Goal: Task Accomplishment & Management: Use online tool/utility

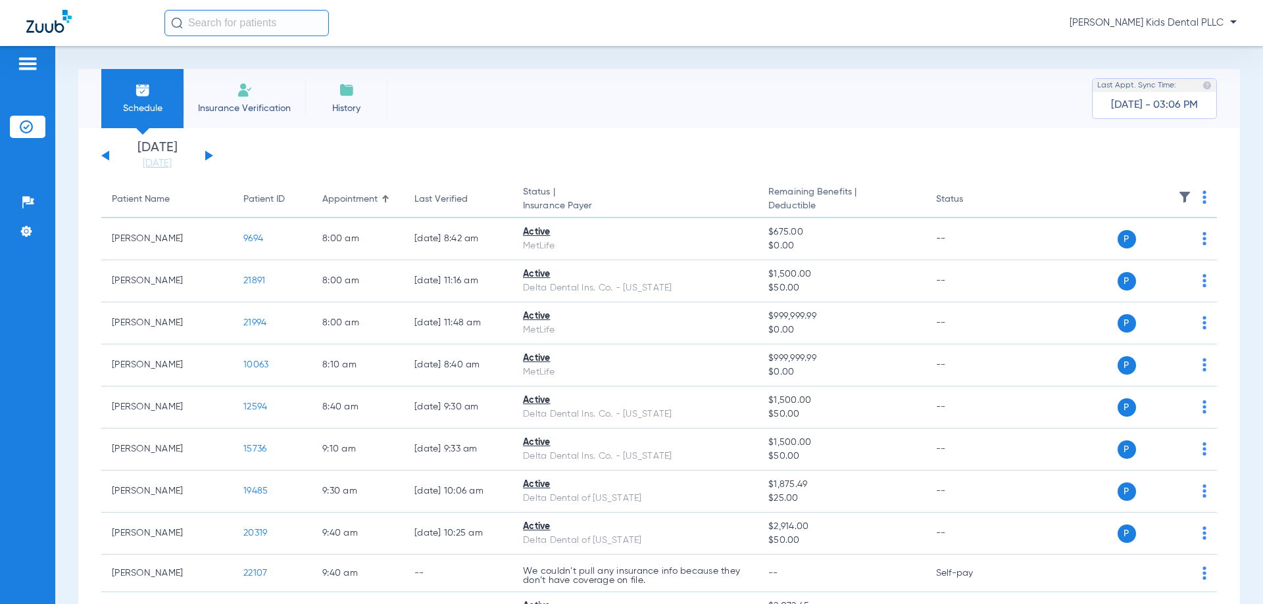
click at [214, 19] on input "text" at bounding box center [246, 23] width 164 height 26
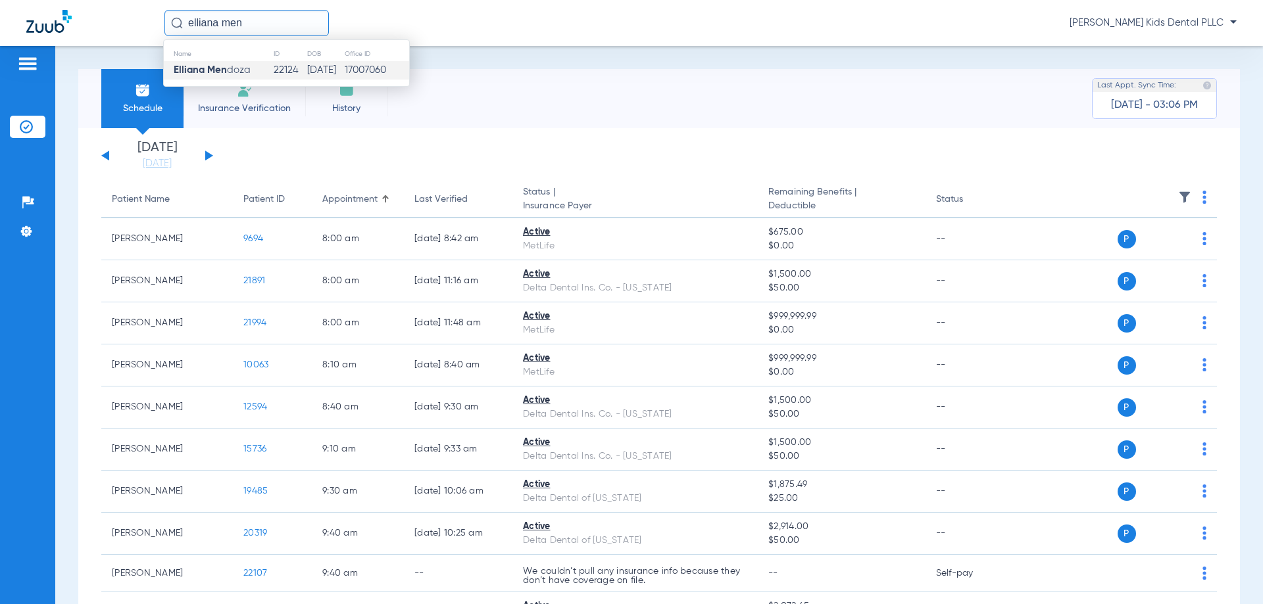
type input "elliana men"
click at [238, 66] on span "Elliana Men doza" at bounding box center [212, 70] width 77 height 10
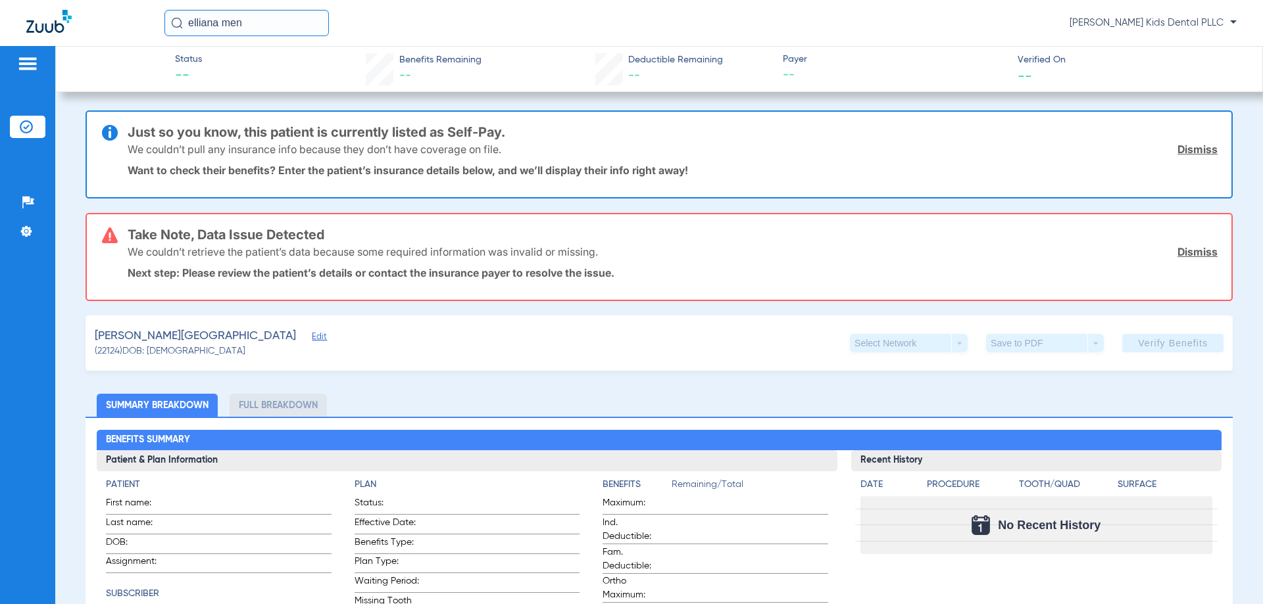
click at [1182, 250] on link "Dismiss" at bounding box center [1197, 251] width 40 height 13
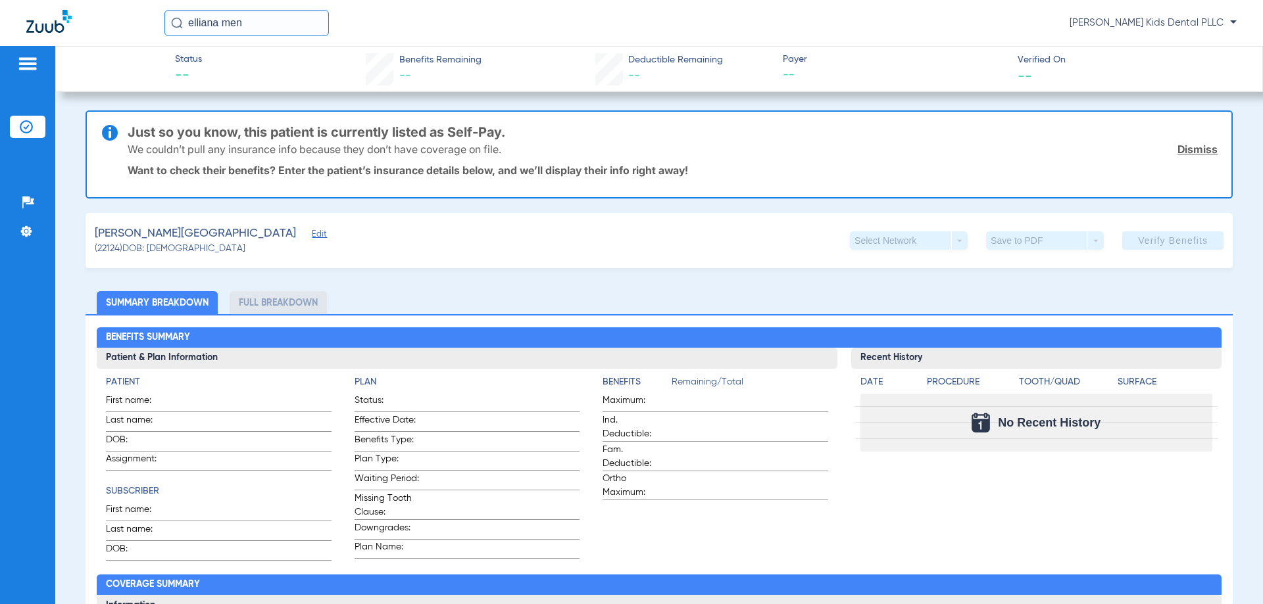
click at [1183, 147] on link "Dismiss" at bounding box center [1197, 149] width 40 height 13
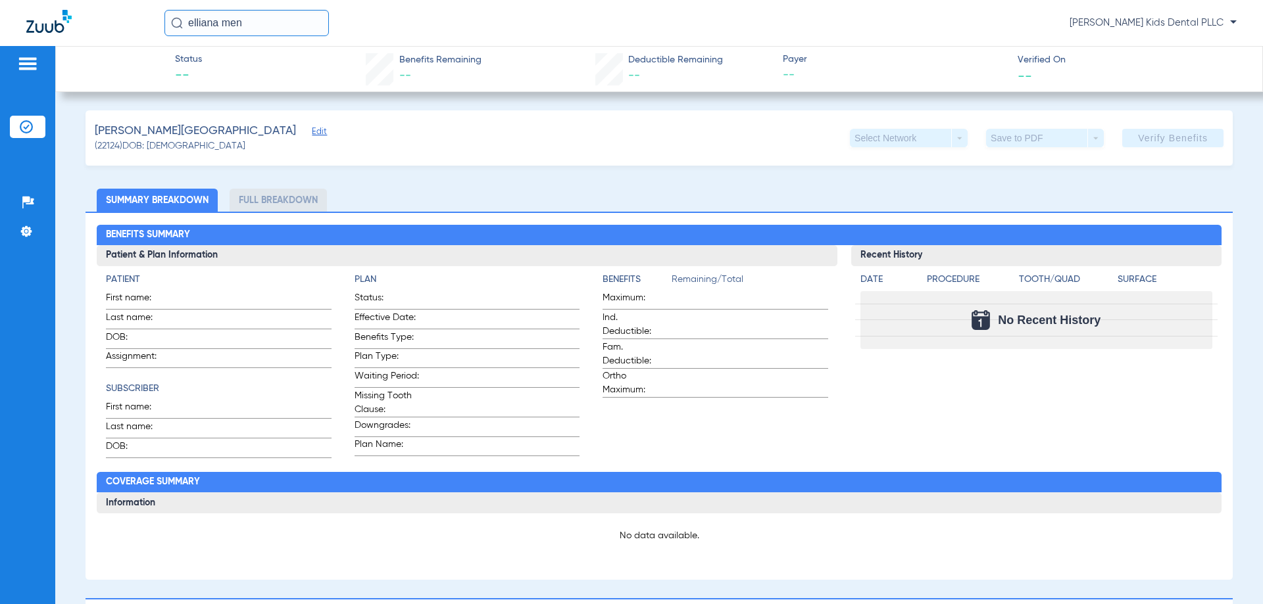
click at [1190, 128] on div "Mendoza, Elliana Edit (22124) DOB: 04/12/2018 Select Network arrow_drop_down Sa…" at bounding box center [659, 137] width 1147 height 55
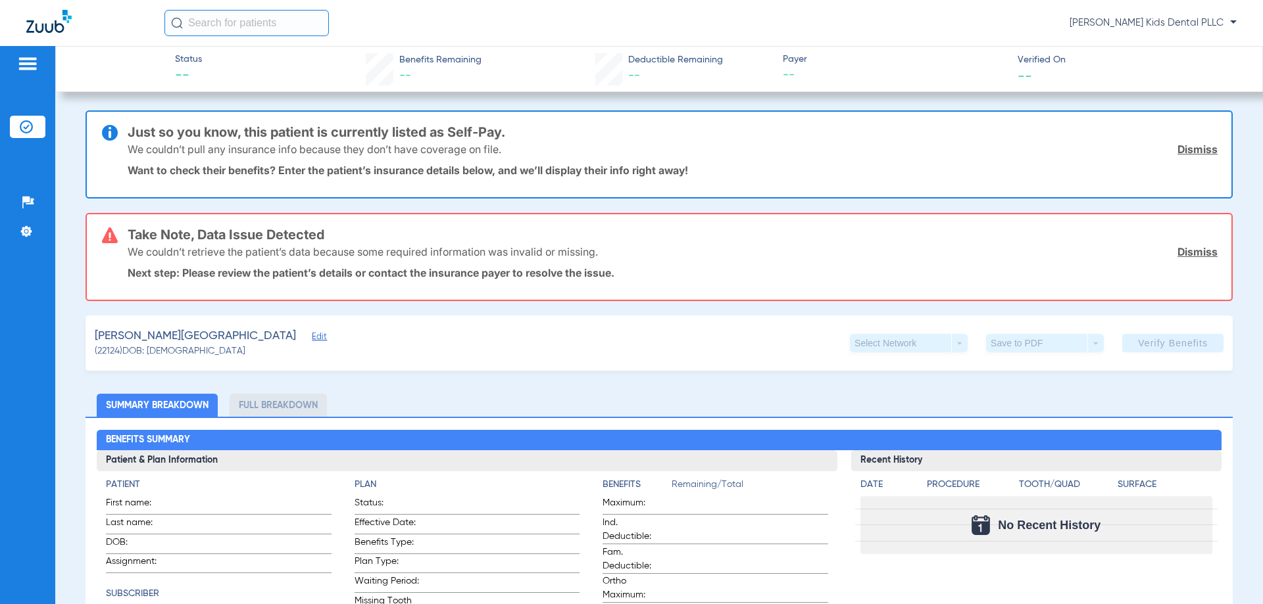
click at [1188, 255] on link "Dismiss" at bounding box center [1197, 251] width 40 height 13
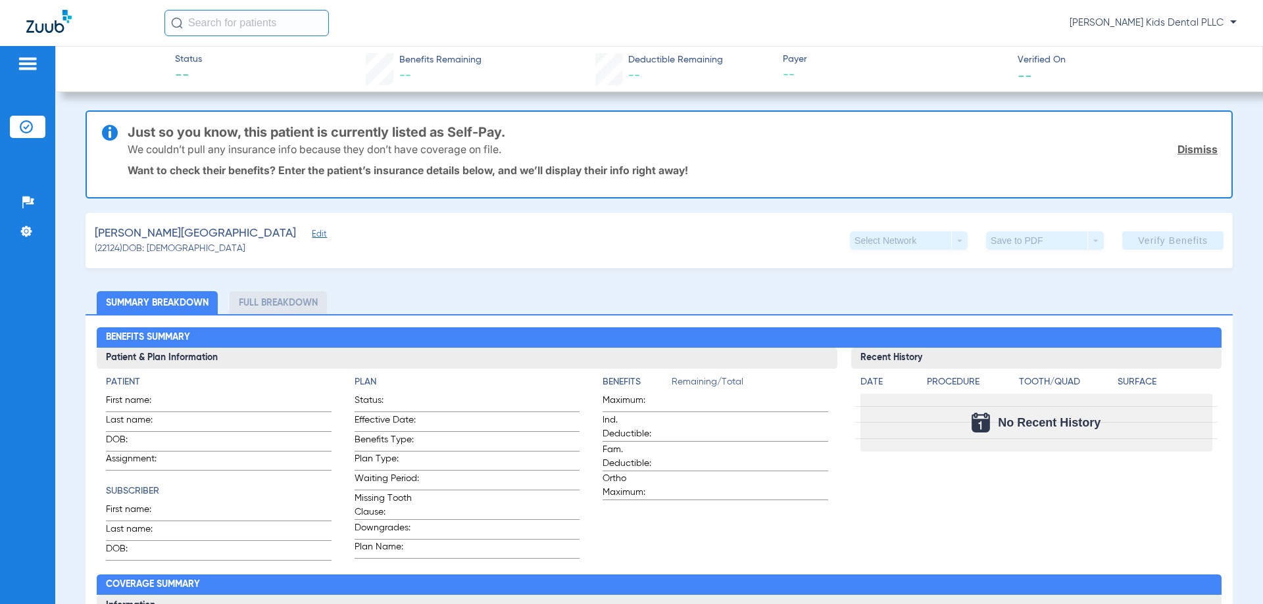
click at [1197, 150] on link "Dismiss" at bounding box center [1197, 149] width 40 height 13
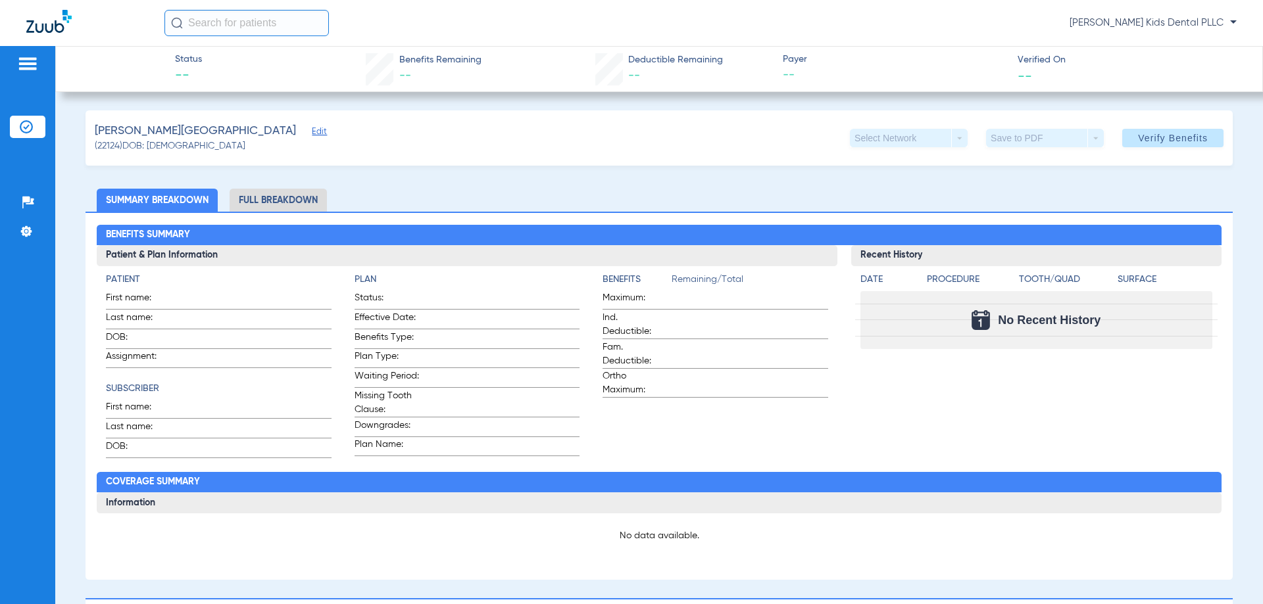
click at [322, 201] on li "Full Breakdown" at bounding box center [278, 200] width 97 height 23
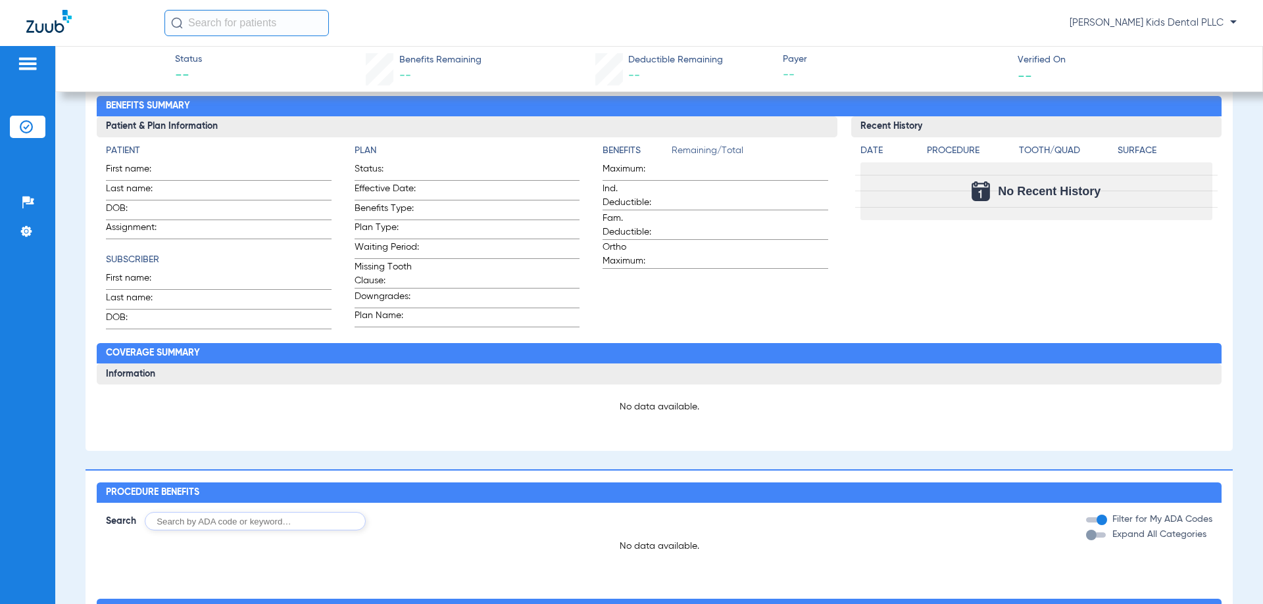
scroll to position [118, 0]
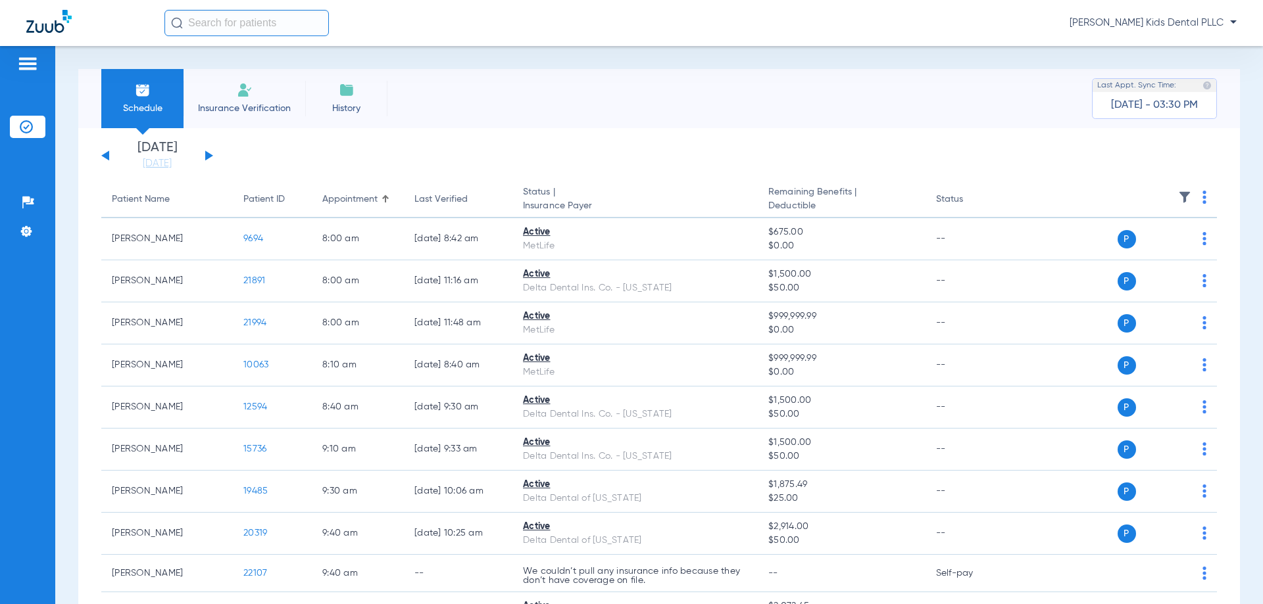
click at [205, 151] on div "[DATE] [DATE] [DATE] [DATE] [DATE] [DATE] [DATE] [DATE] [DATE] [DATE] [DATE] [D…" at bounding box center [157, 155] width 112 height 29
click at [207, 157] on button at bounding box center [209, 156] width 8 height 10
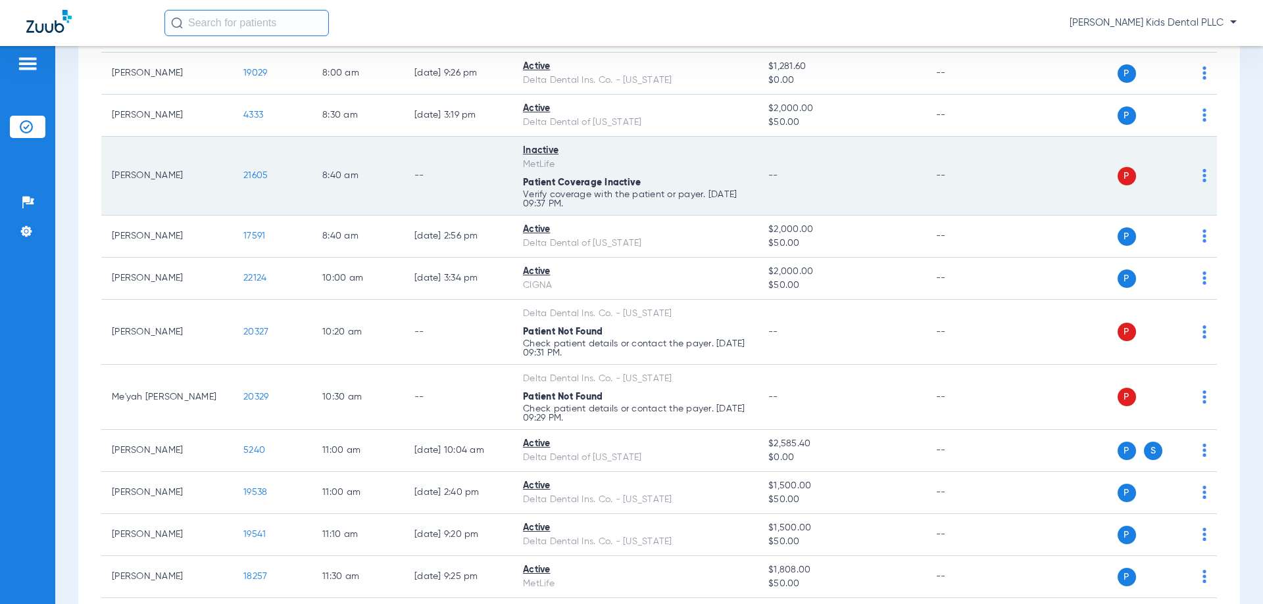
scroll to position [395, 0]
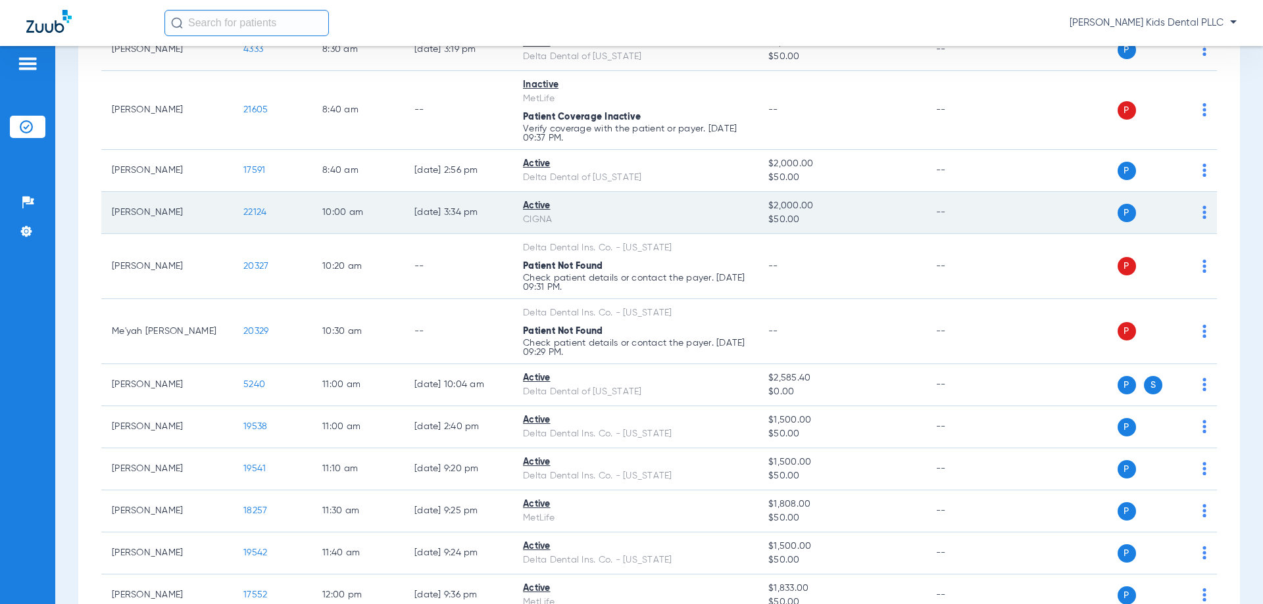
click at [259, 212] on span "22124" at bounding box center [254, 212] width 23 height 9
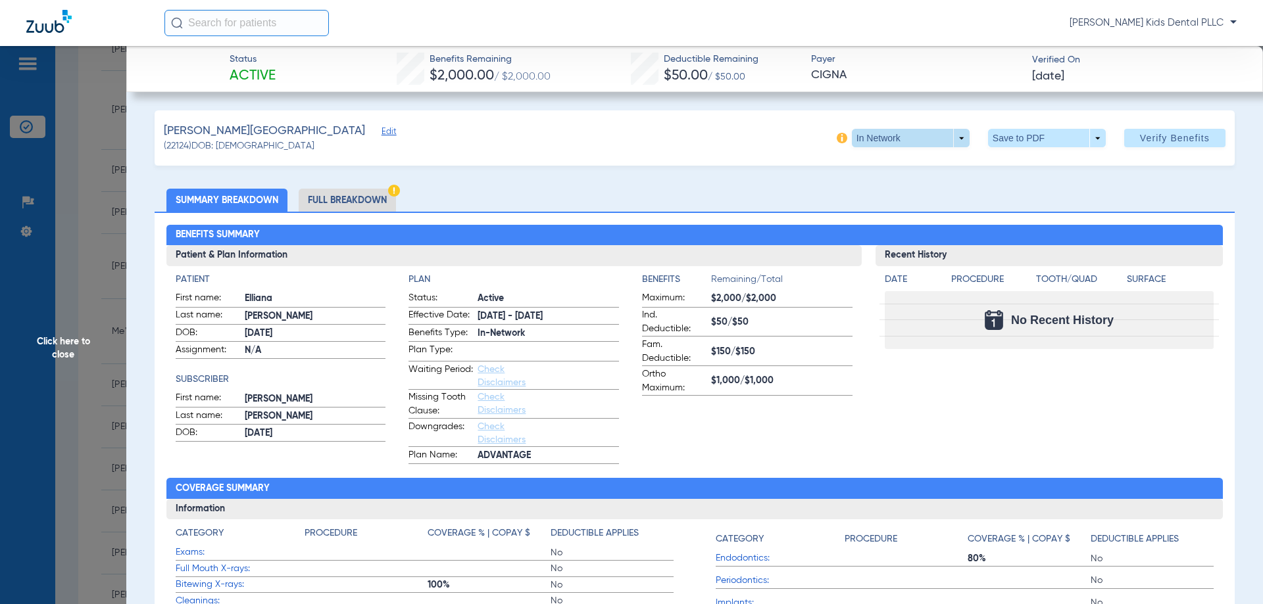
click at [954, 141] on span at bounding box center [911, 138] width 118 height 18
click at [869, 164] on span "In Network" at bounding box center [883, 164] width 61 height 9
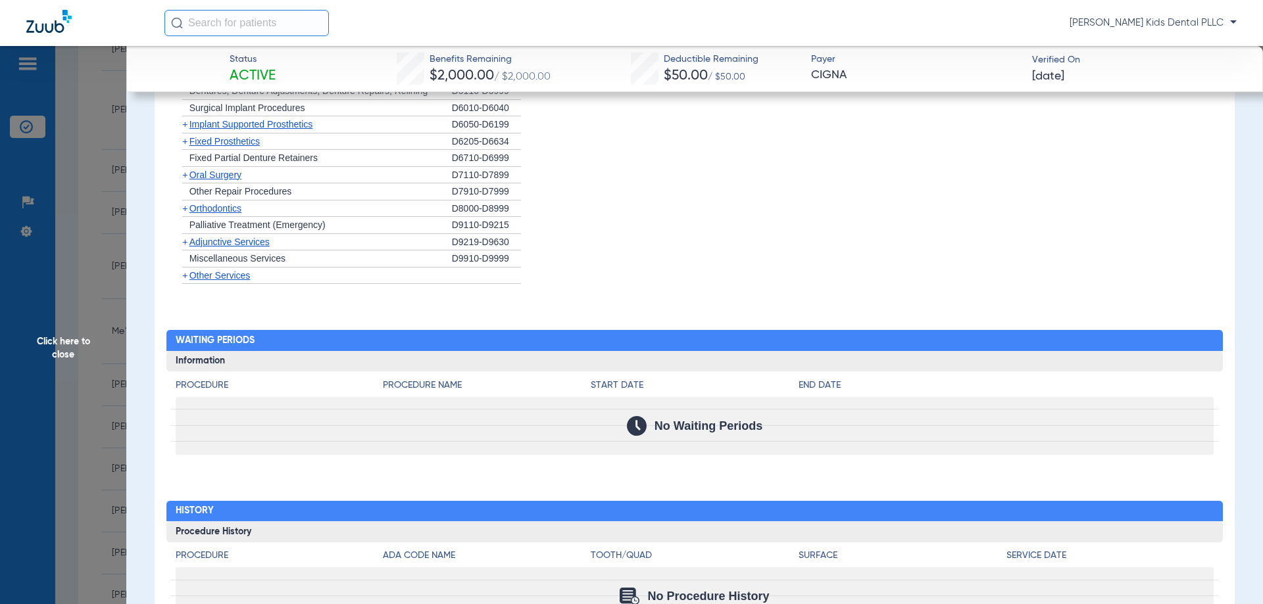
scroll to position [990, 0]
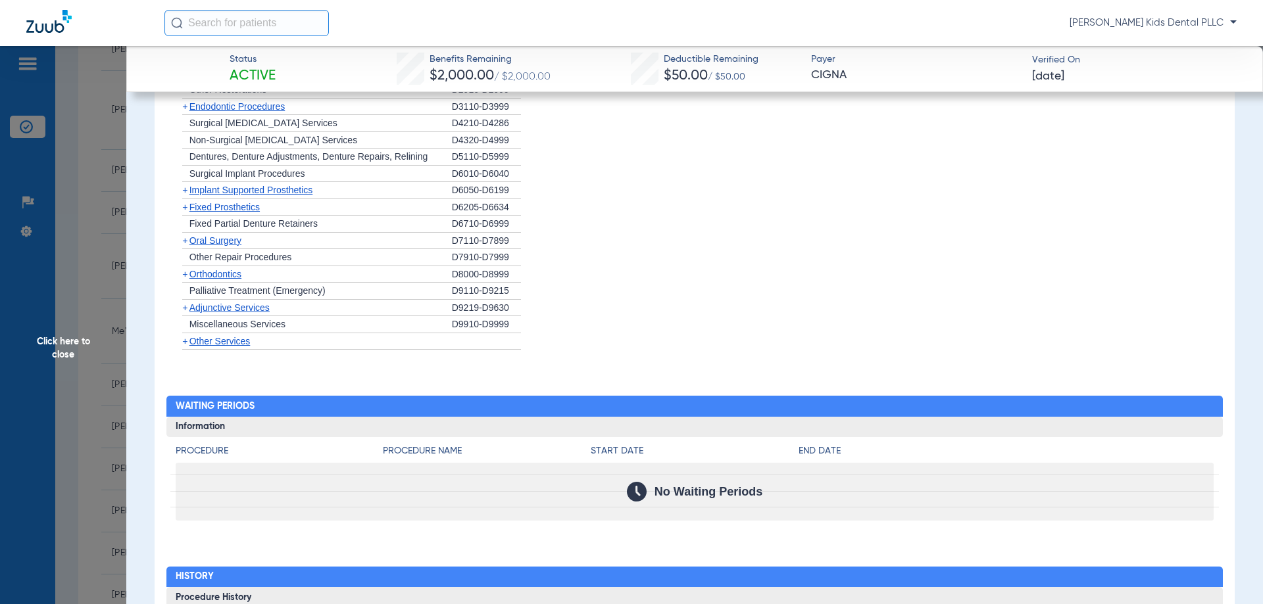
click at [232, 310] on span "Adjunctive Services" at bounding box center [229, 308] width 80 height 11
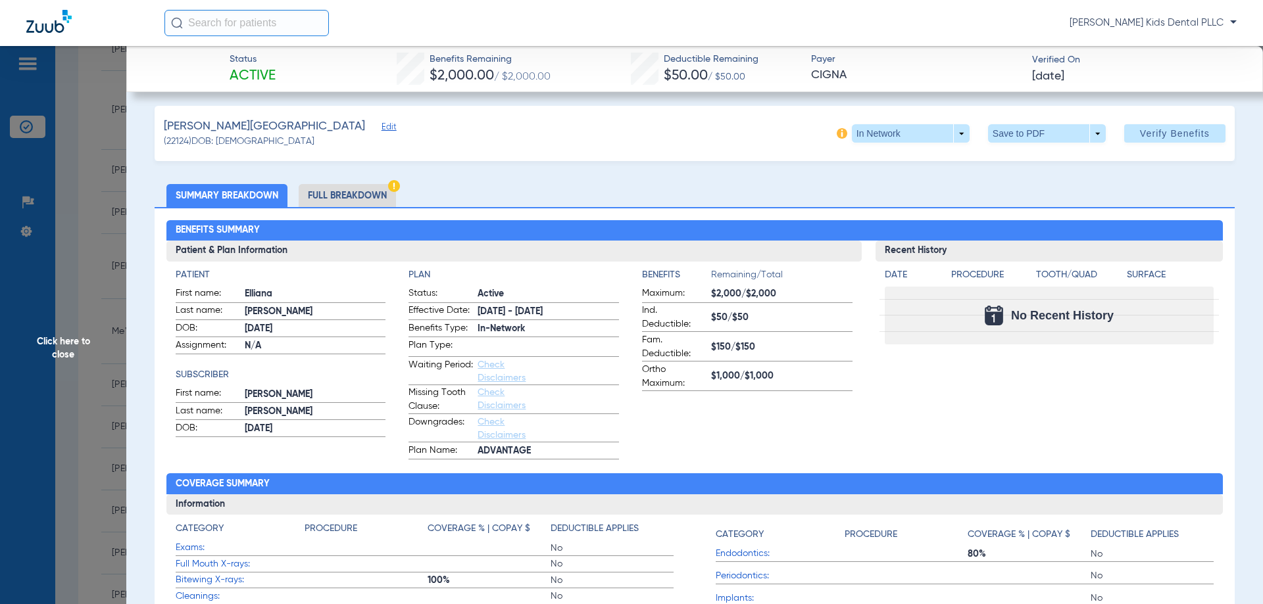
scroll to position [0, 0]
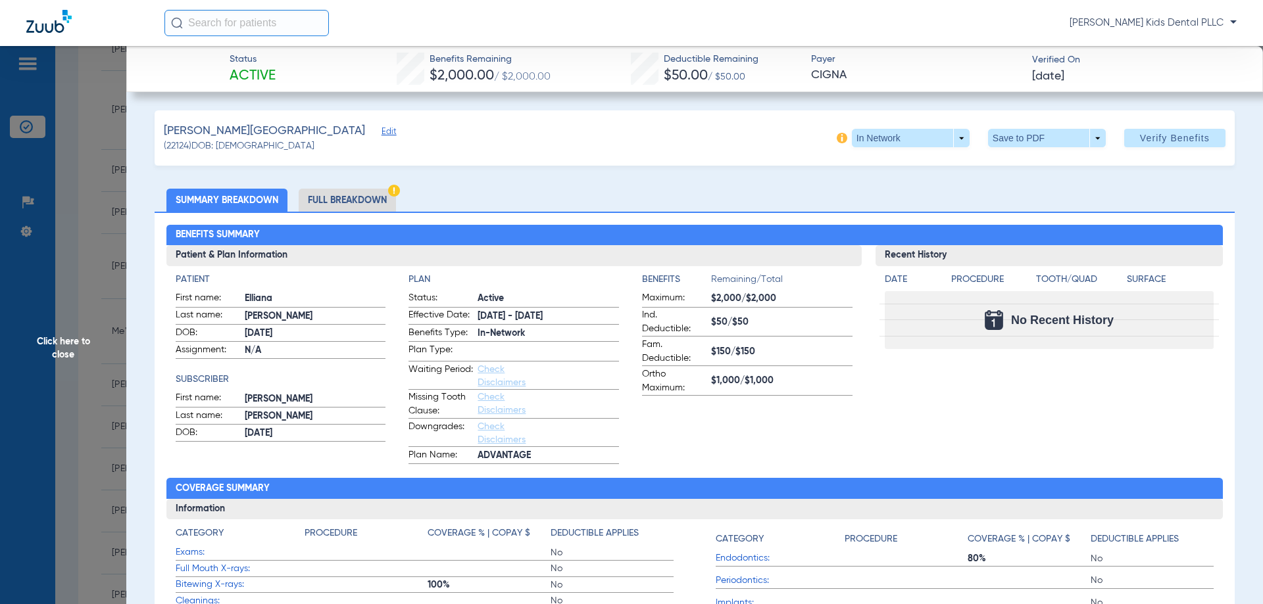
click at [337, 203] on li "Full Breakdown" at bounding box center [347, 200] width 97 height 23
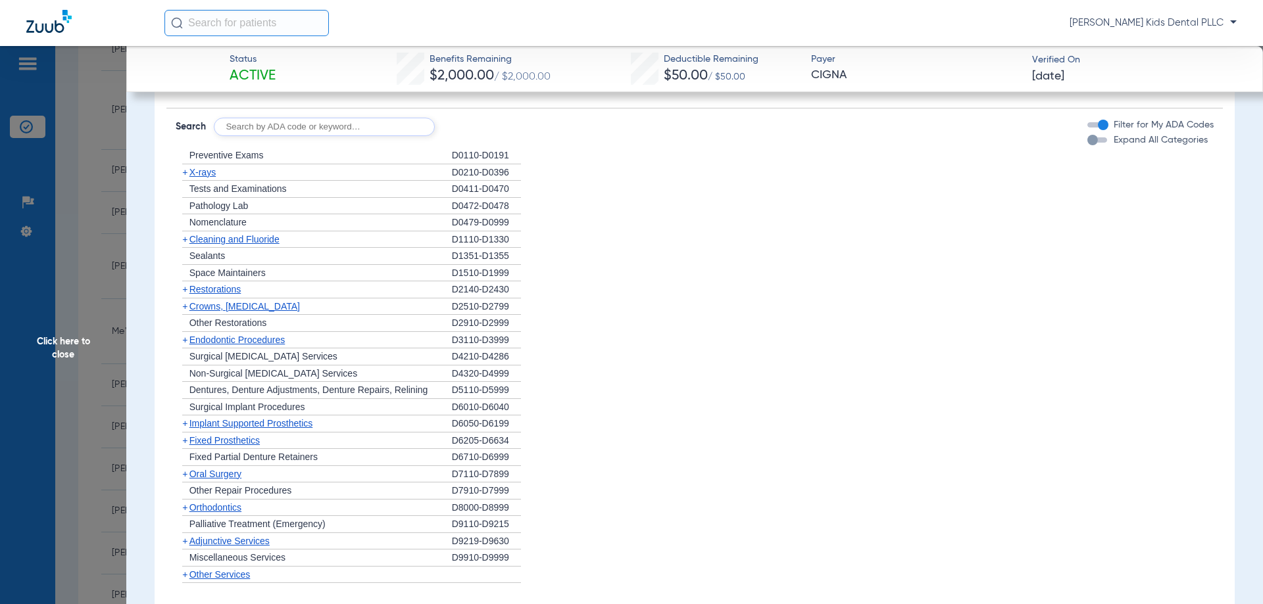
scroll to position [1184, 0]
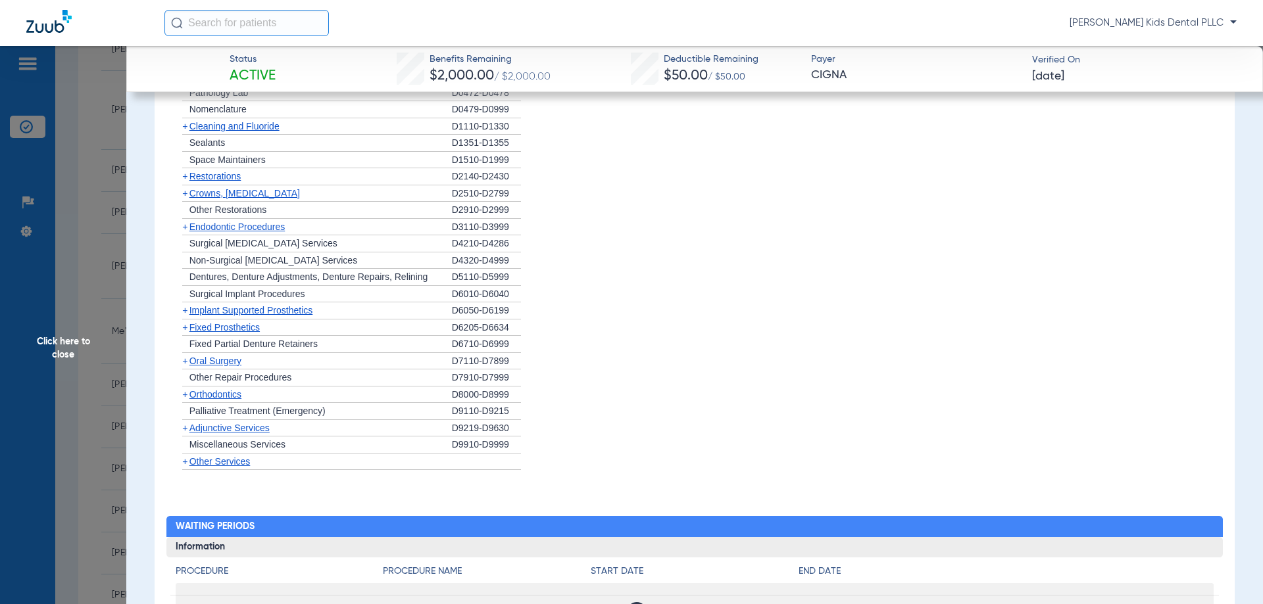
click at [243, 428] on span "Adjunctive Services" at bounding box center [229, 428] width 80 height 11
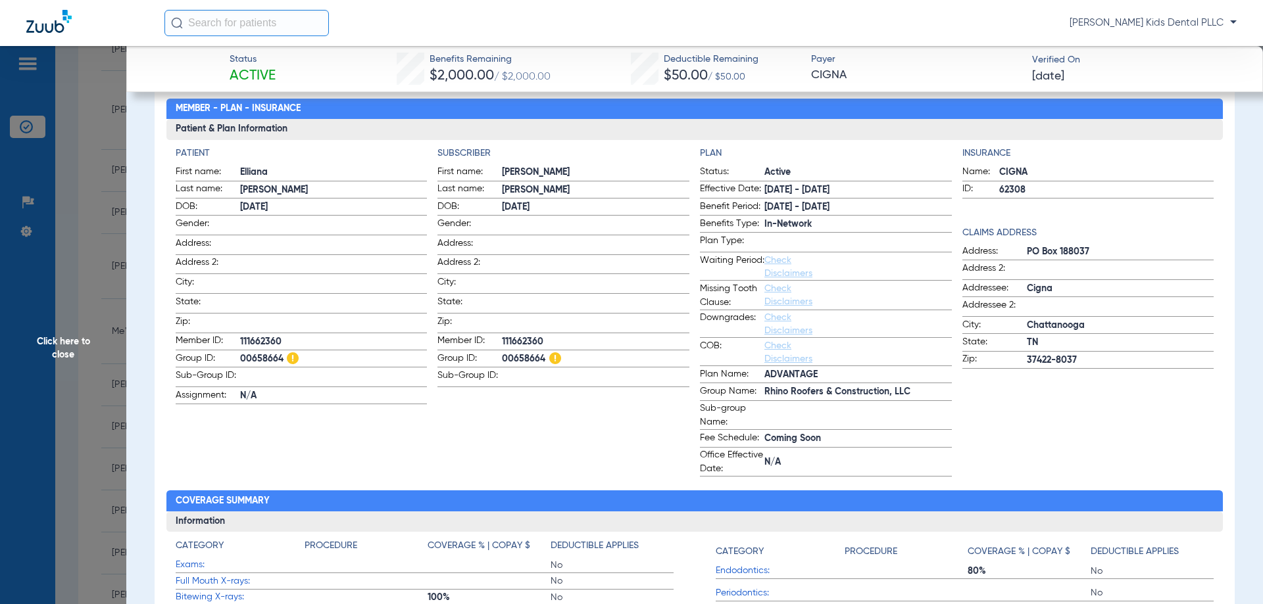
scroll to position [0, 0]
